Goal: Information Seeking & Learning: Learn about a topic

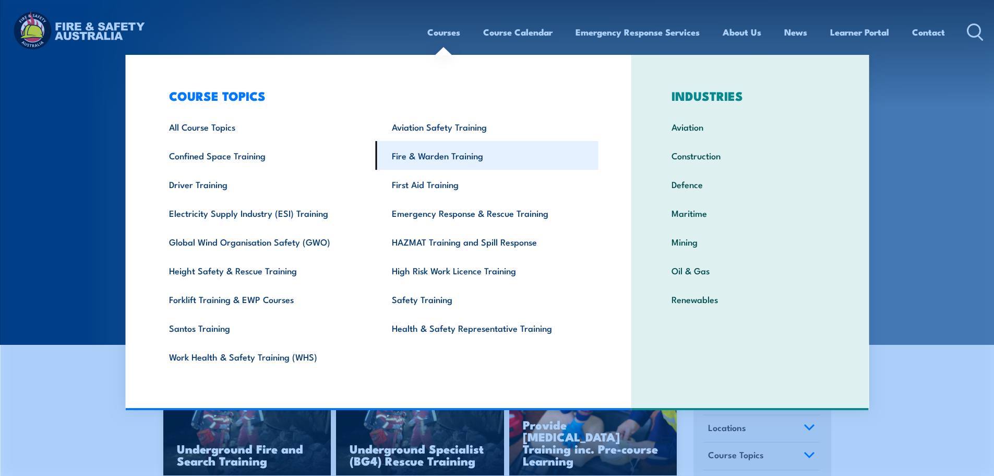
click at [420, 159] on link "Fire & Warden Training" at bounding box center [487, 155] width 223 height 29
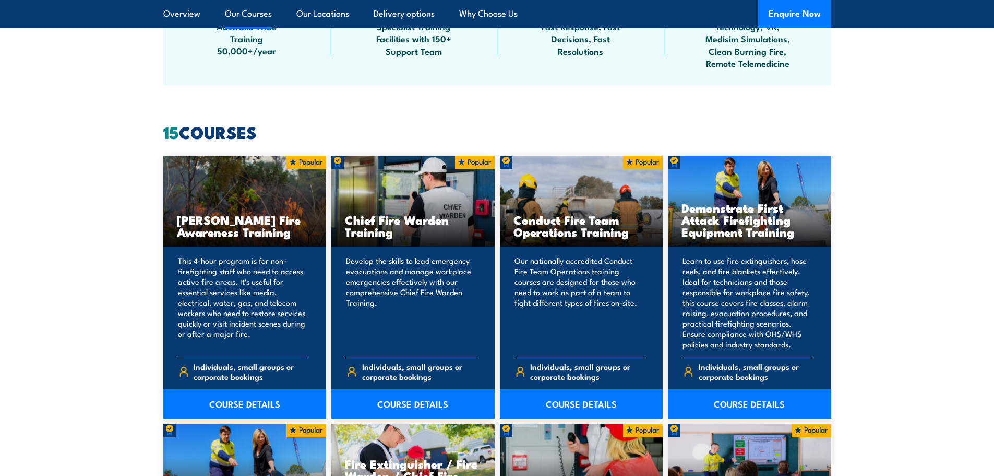
scroll to position [783, 0]
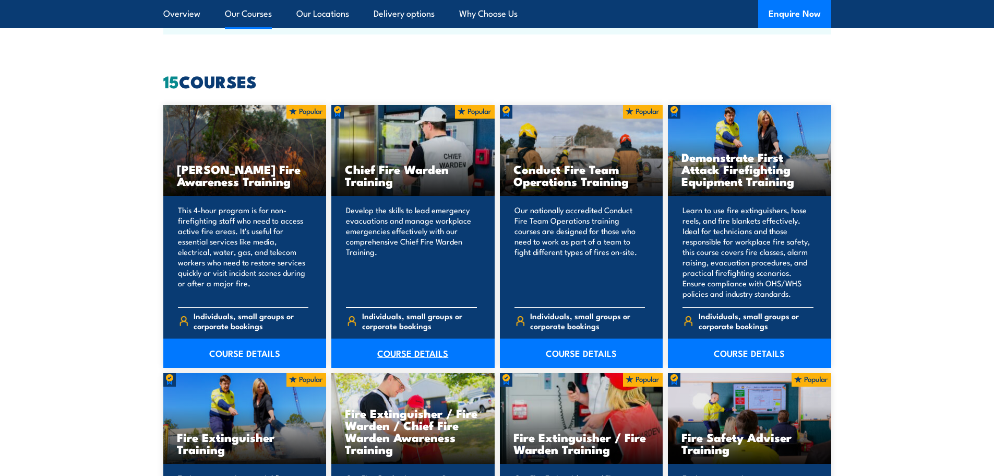
click at [405, 352] on link "COURSE DETAILS" at bounding box center [412, 352] width 163 height 29
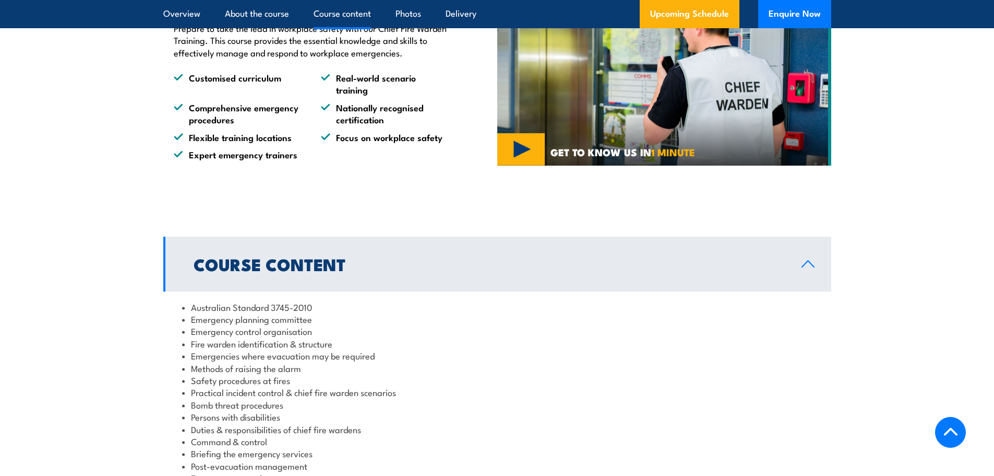
scroll to position [1044, 0]
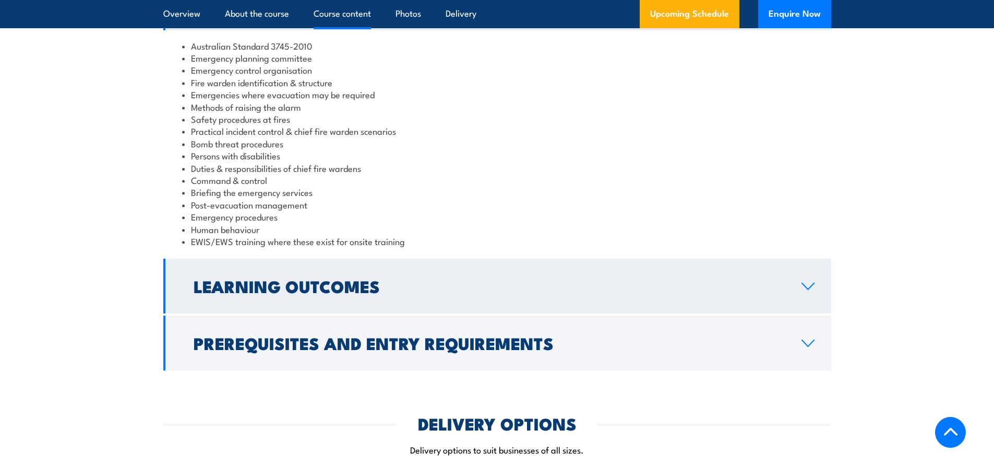
click at [560, 297] on link "Learning Outcomes" at bounding box center [497, 285] width 668 height 55
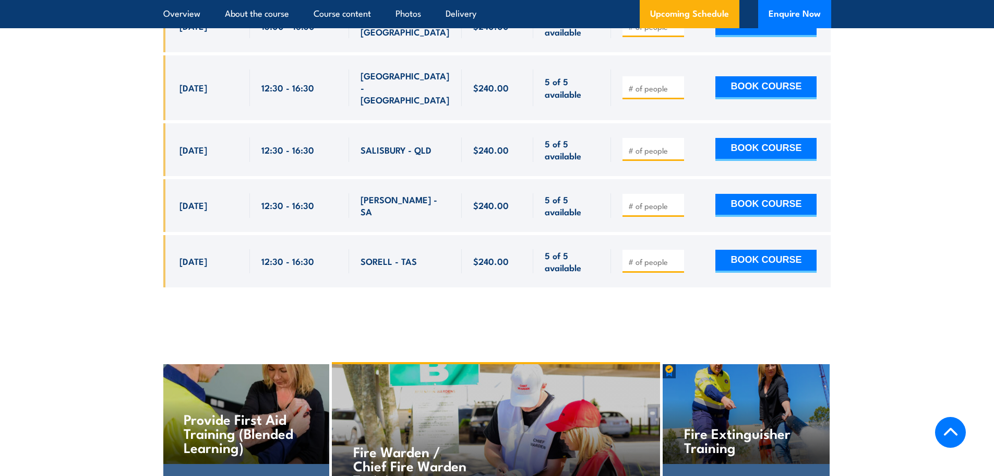
scroll to position [4338, 0]
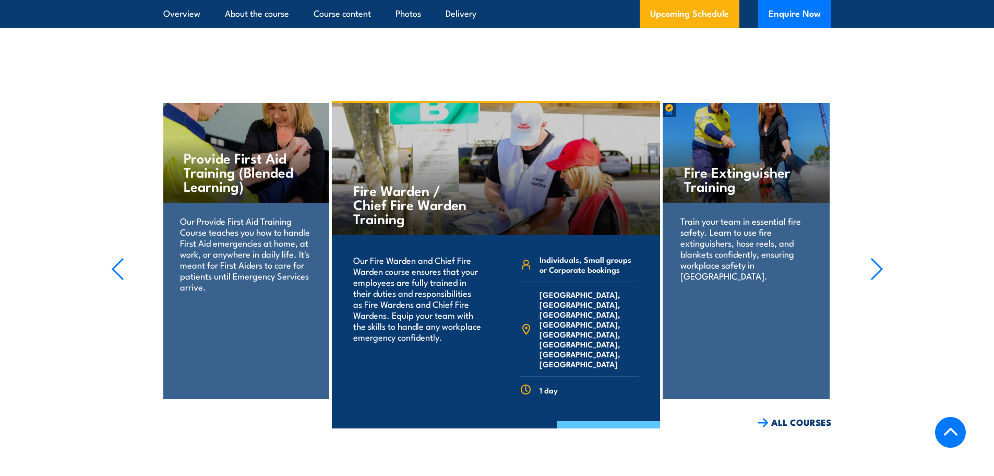
click at [616, 421] on link "COURSE DETAILS" at bounding box center [608, 434] width 103 height 27
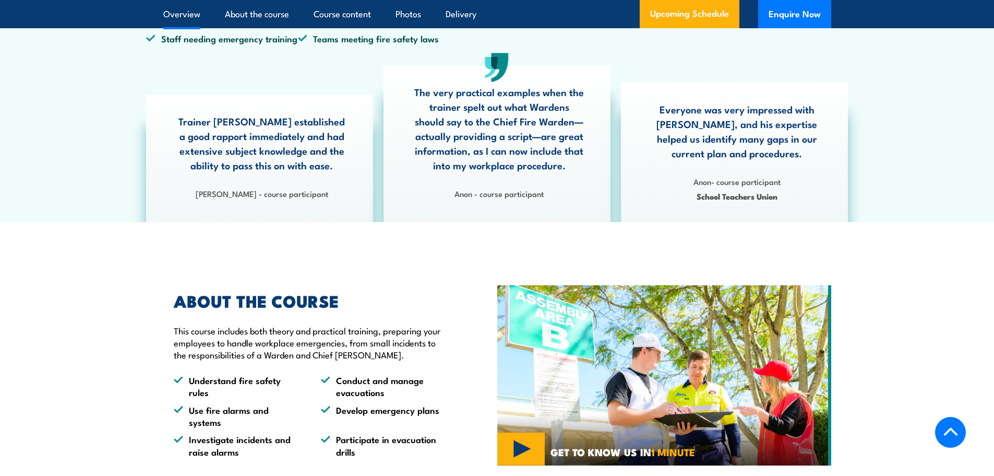
scroll to position [783, 0]
